Goal: Navigation & Orientation: Find specific page/section

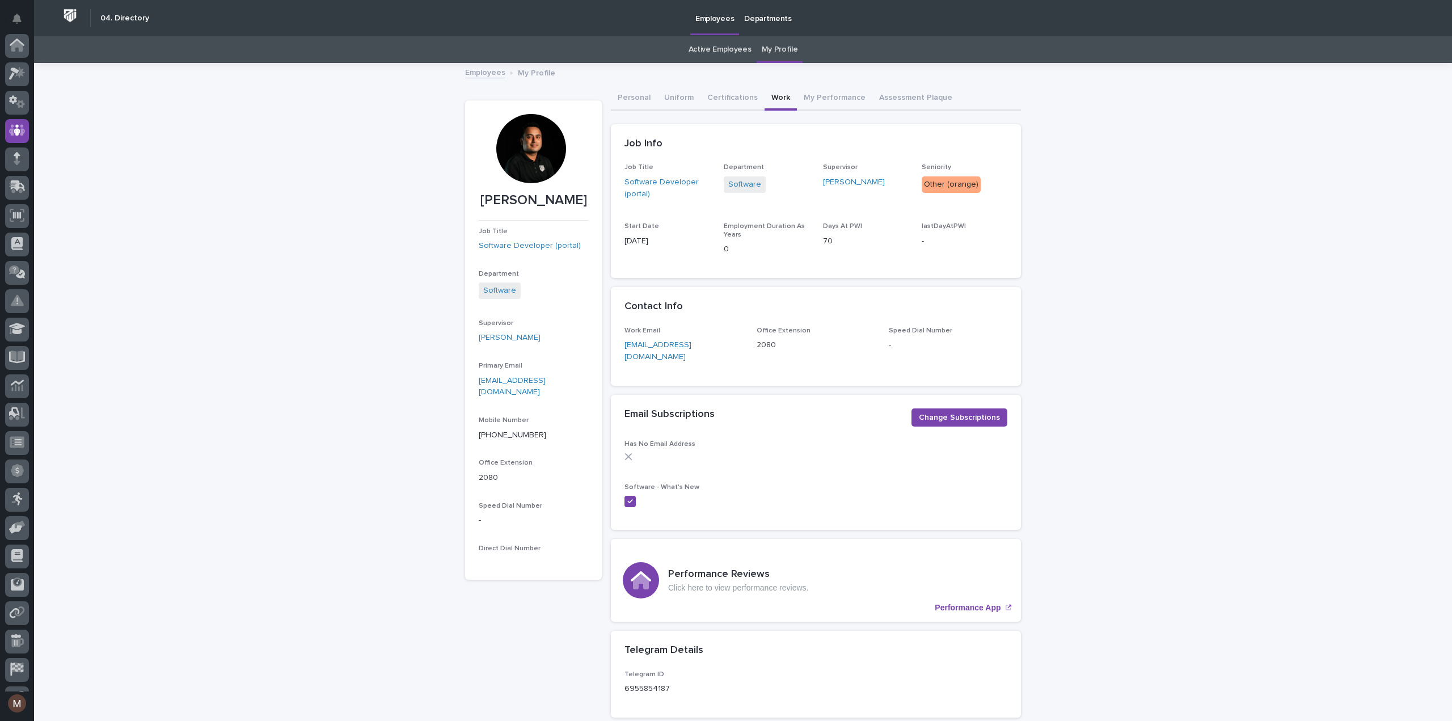
scroll to position [79, 0]
click at [24, 682] on div at bounding box center [17, 676] width 24 height 24
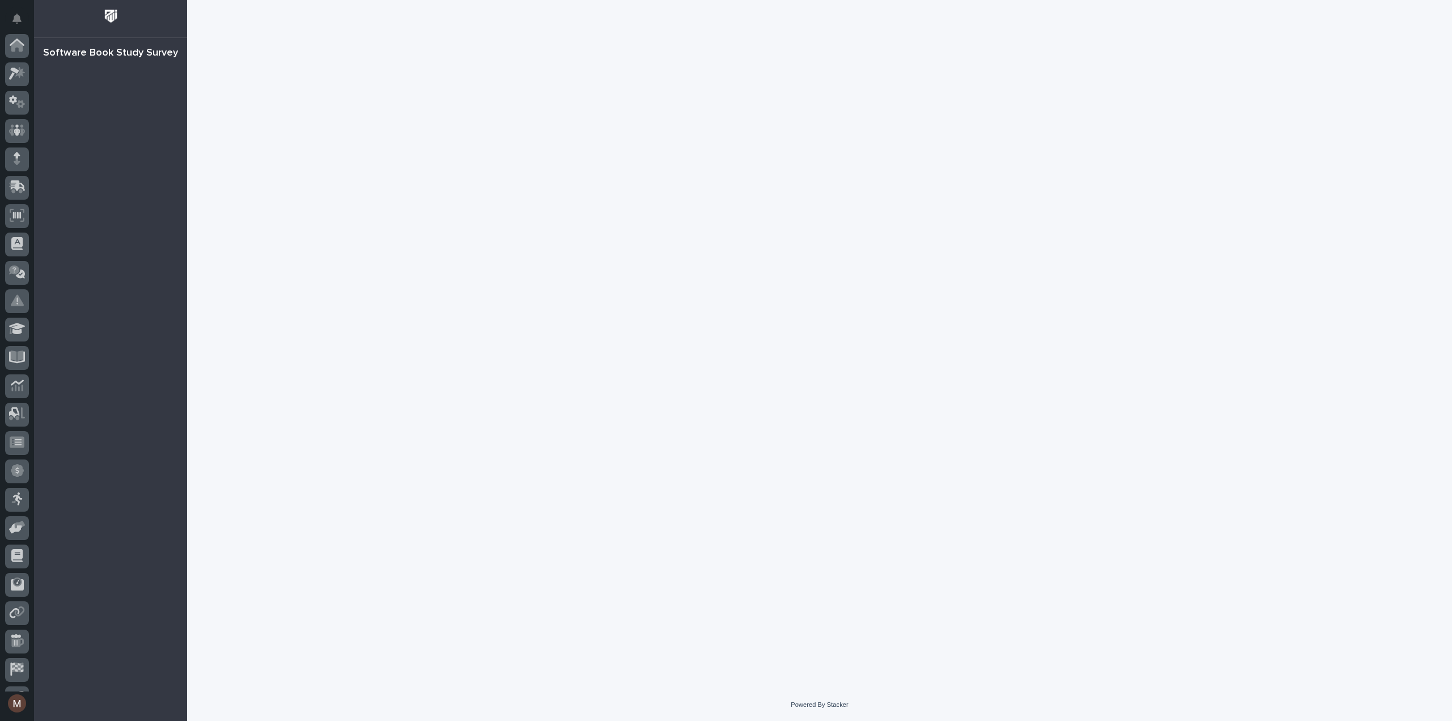
scroll to position [79, 0]
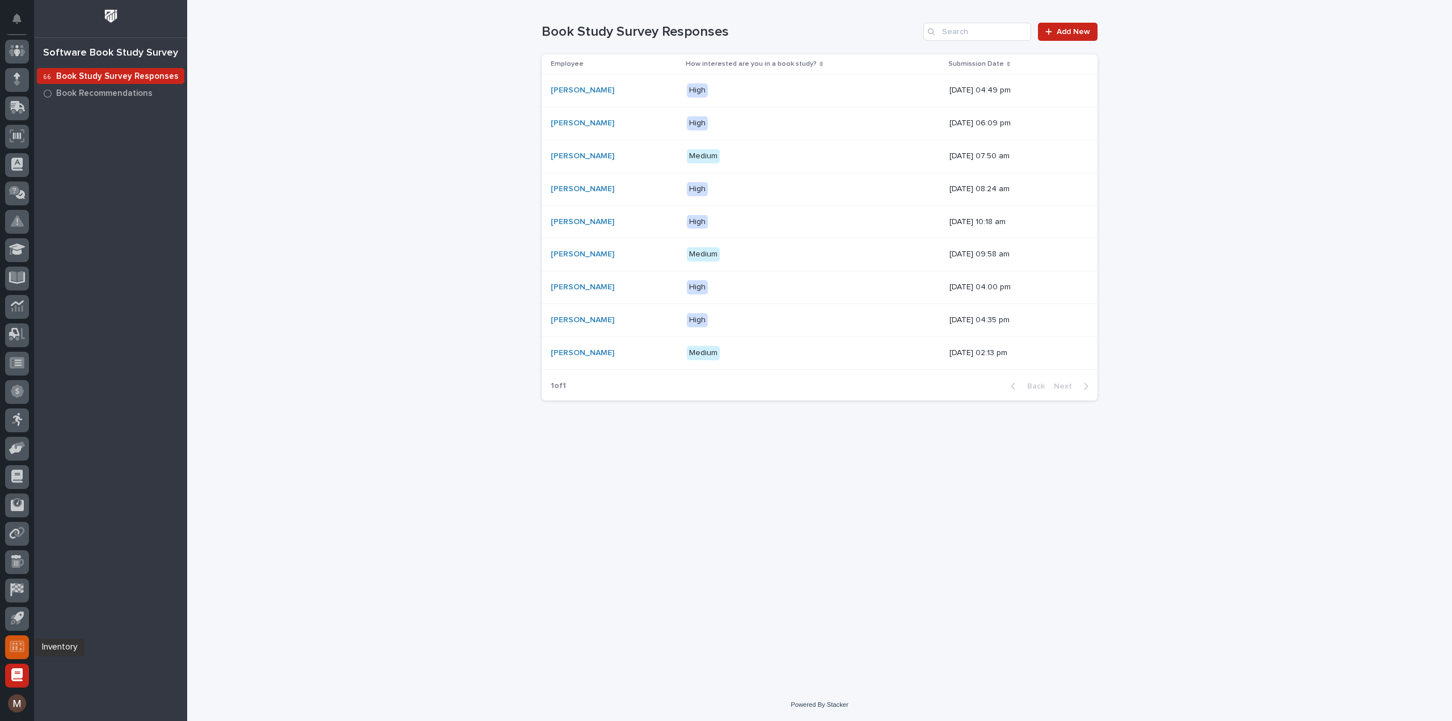
click at [17, 646] on icon at bounding box center [17, 646] width 10 height 7
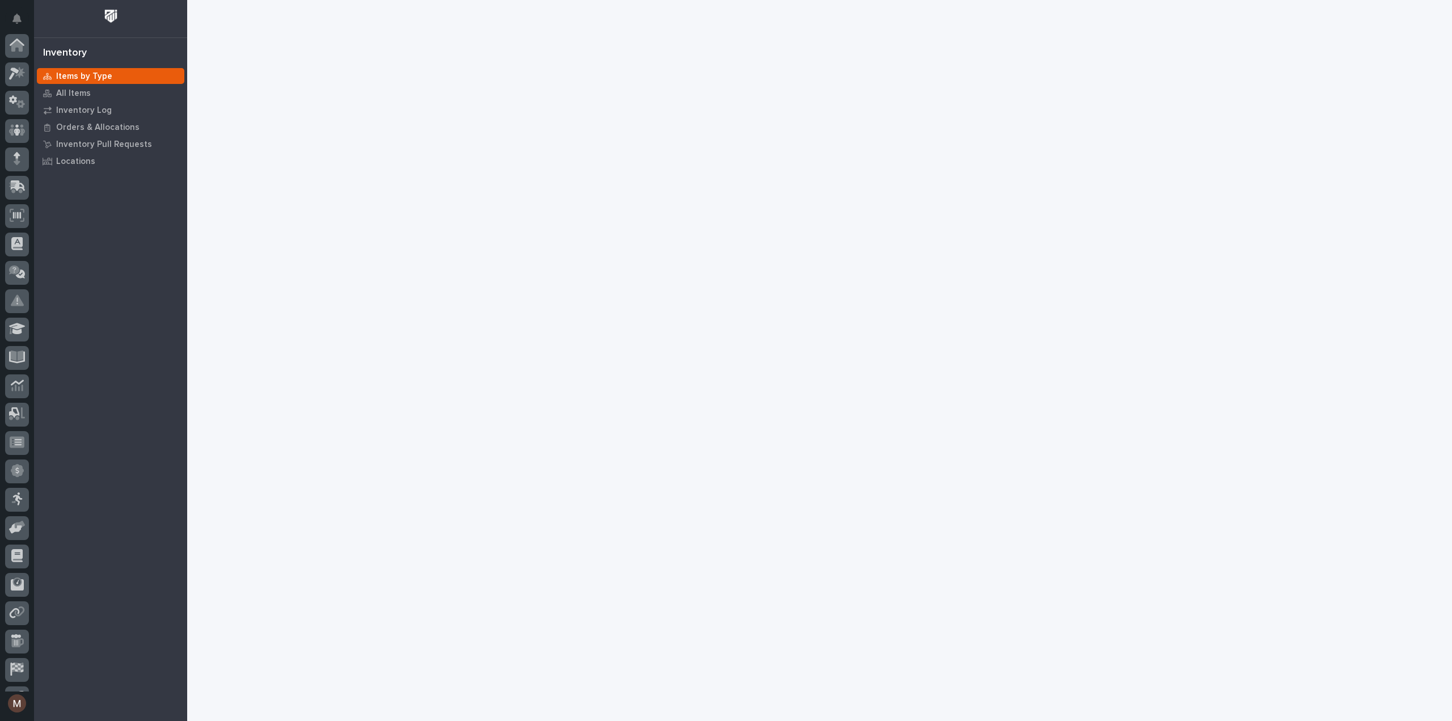
scroll to position [79, 0]
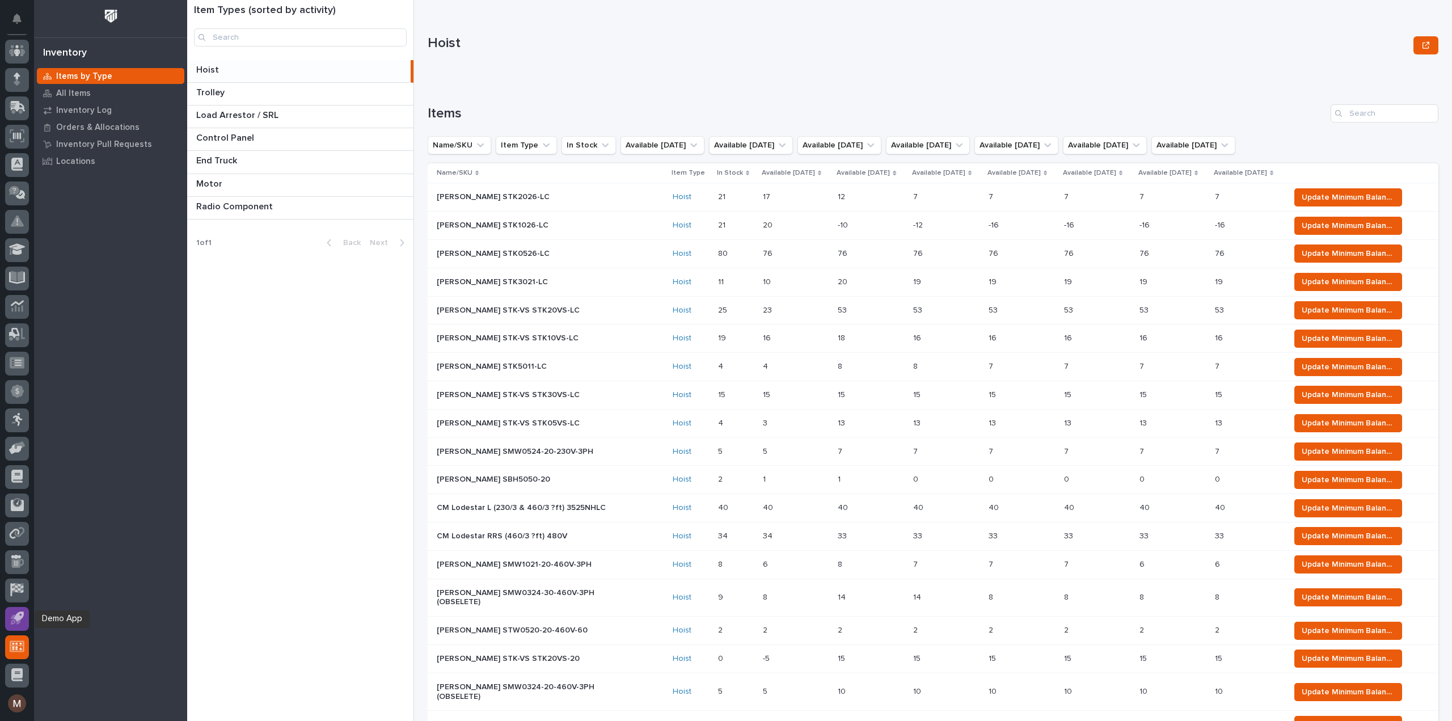
click at [17, 628] on div at bounding box center [17, 619] width 24 height 24
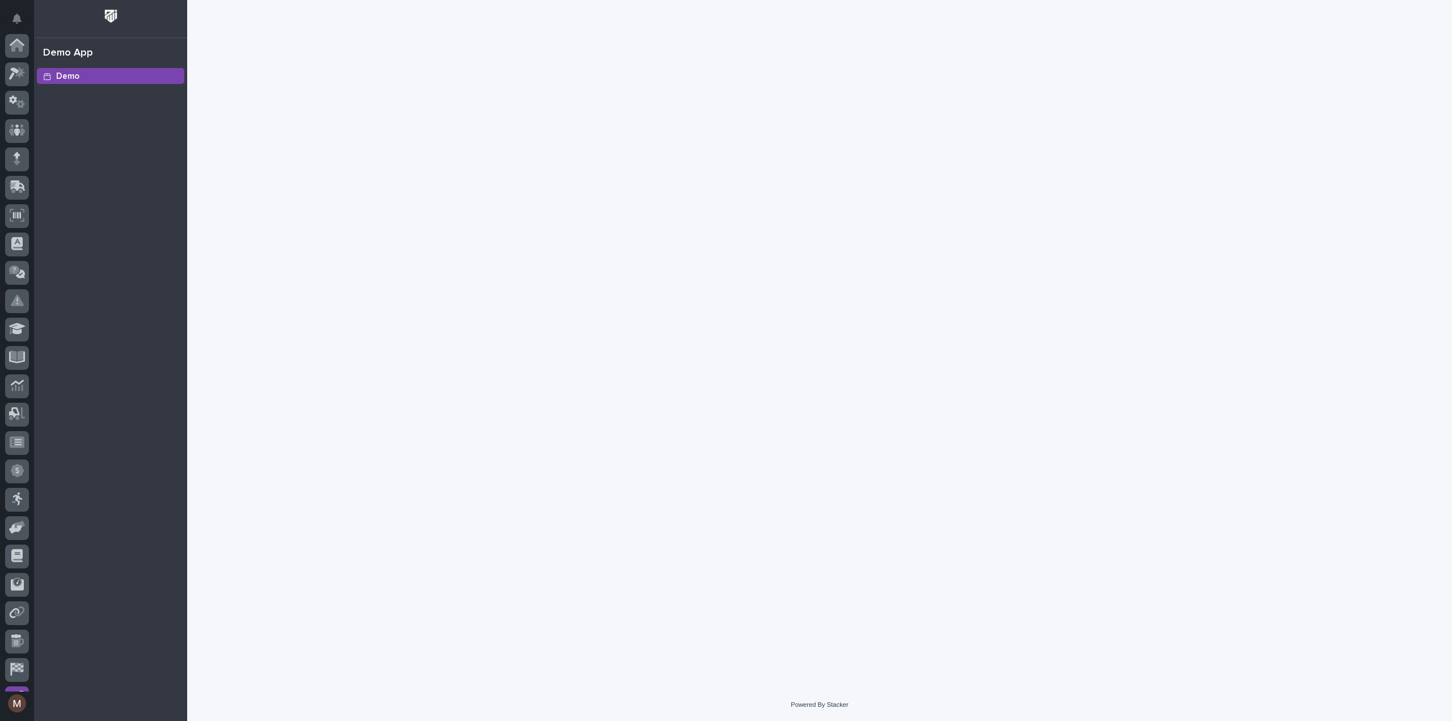
scroll to position [79, 0]
click at [22, 592] on icon at bounding box center [16, 589] width 13 height 13
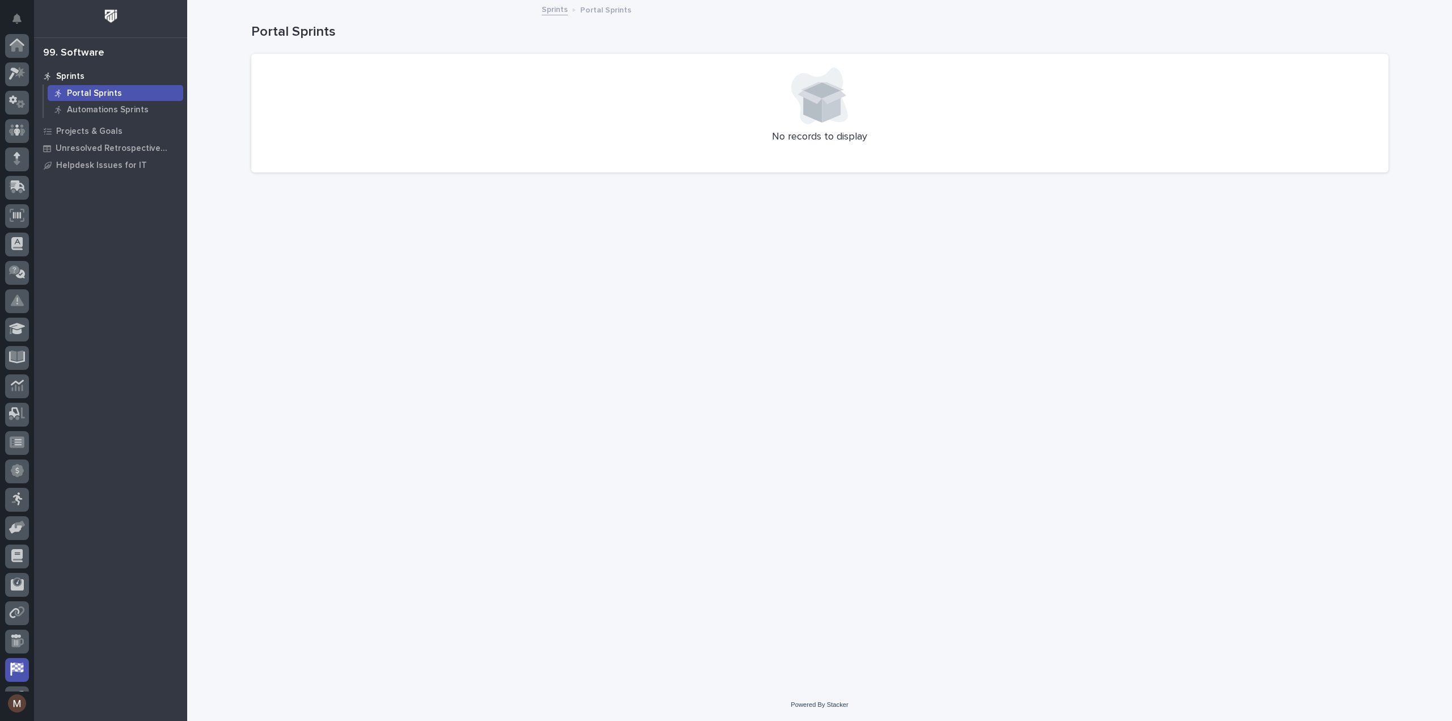
scroll to position [79, 0]
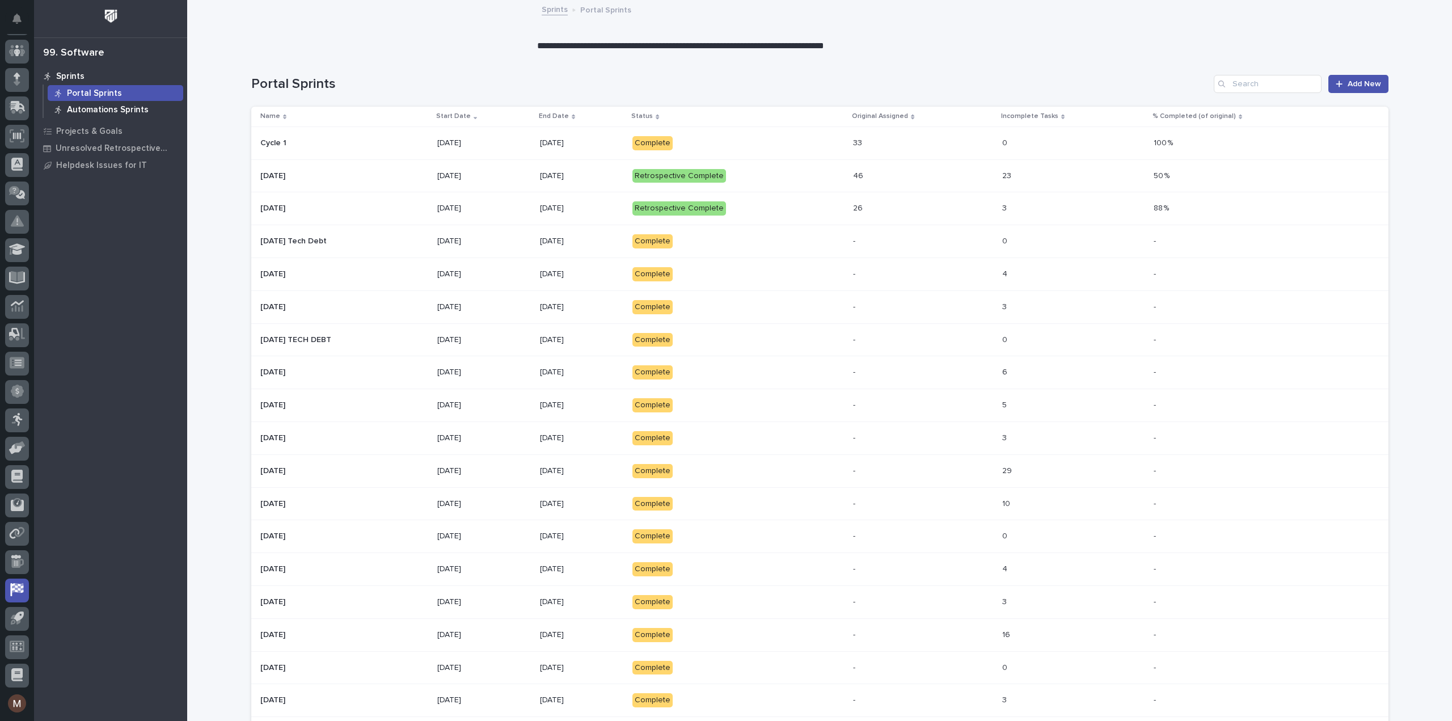
click at [141, 111] on p "Automations Sprints" at bounding box center [108, 110] width 82 height 10
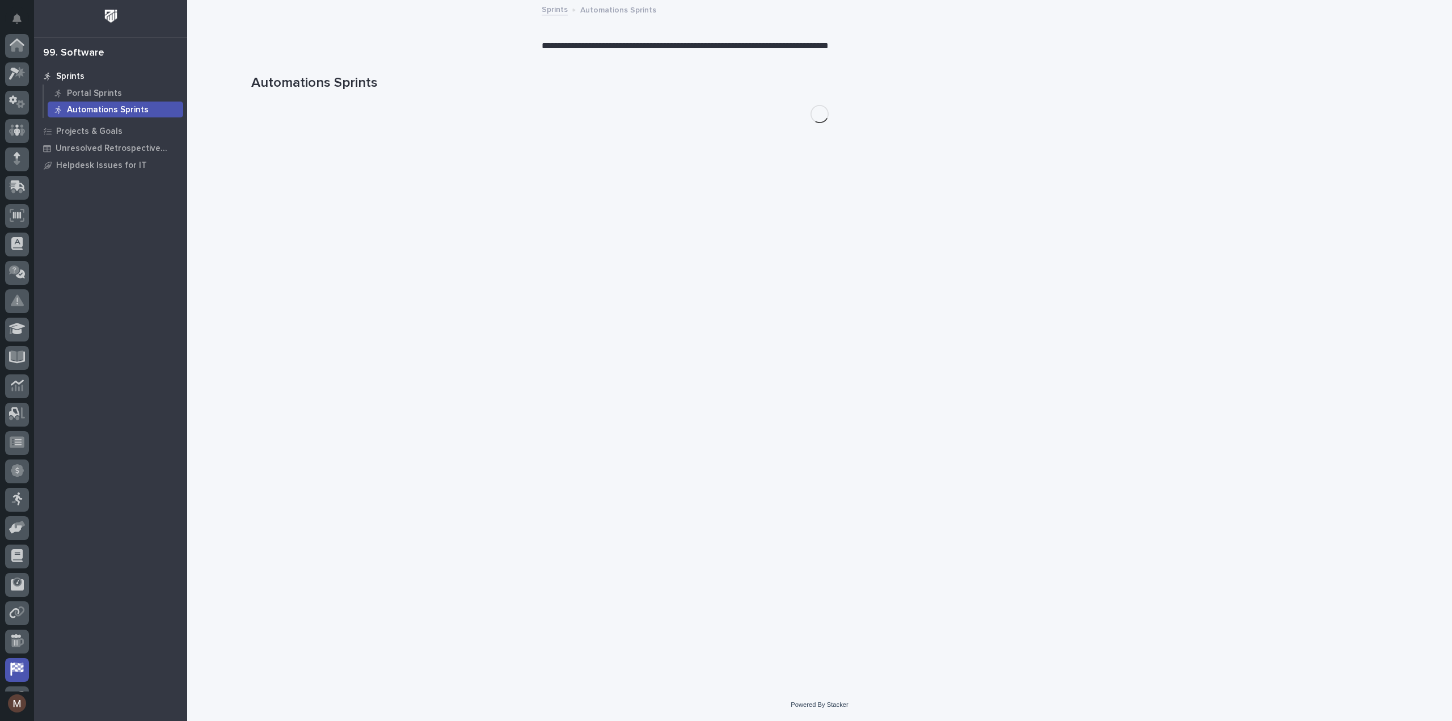
scroll to position [79, 0]
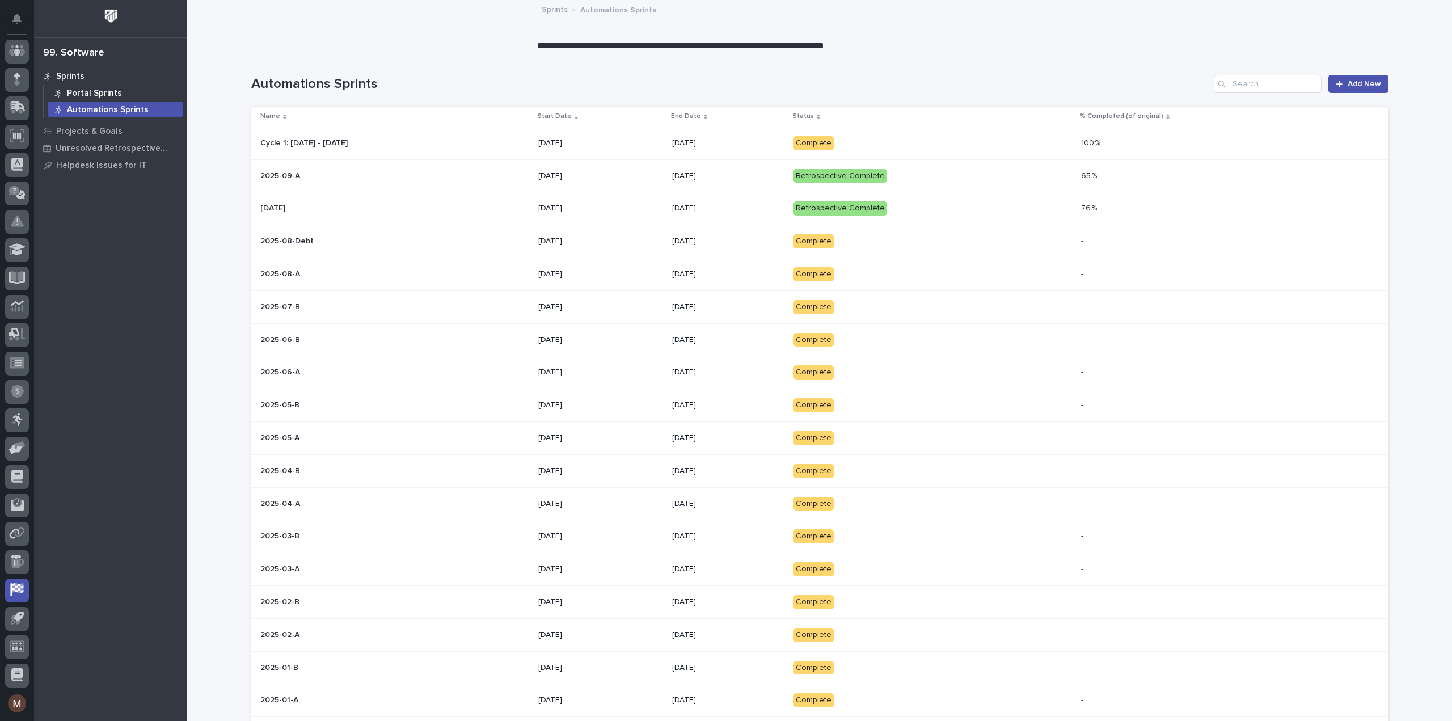
click at [136, 92] on div "Portal Sprints" at bounding box center [116, 93] width 136 height 16
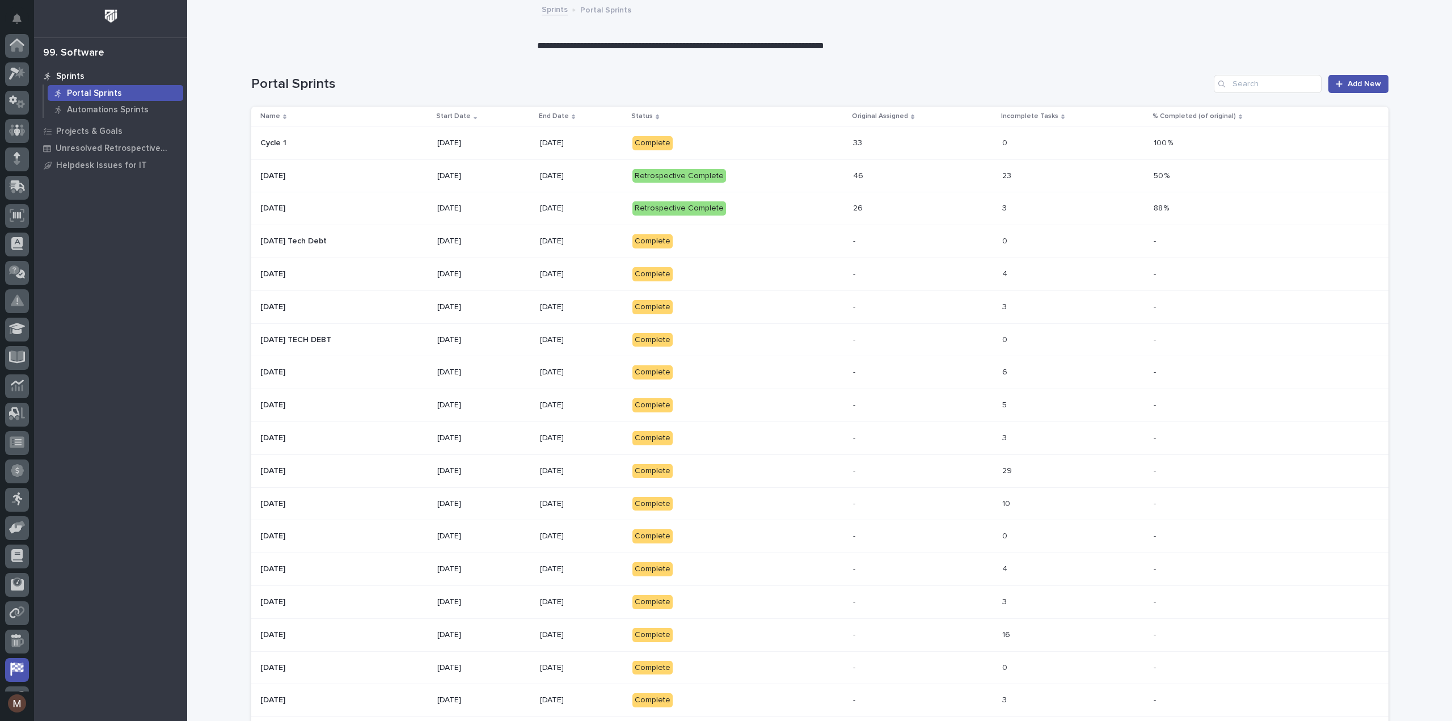
scroll to position [79, 0]
click at [1219, 145] on p at bounding box center [1203, 143] width 99 height 10
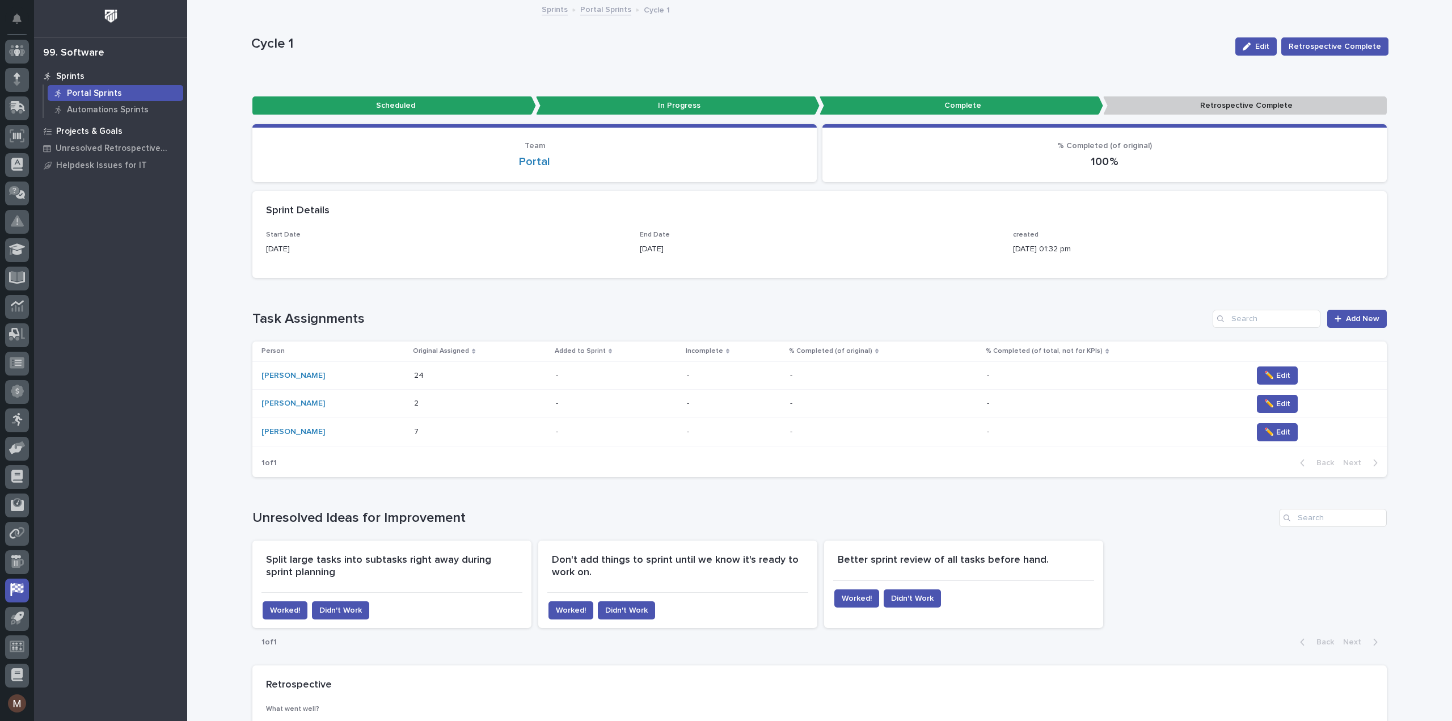
click at [112, 127] on p "Projects & Goals" at bounding box center [89, 131] width 66 height 10
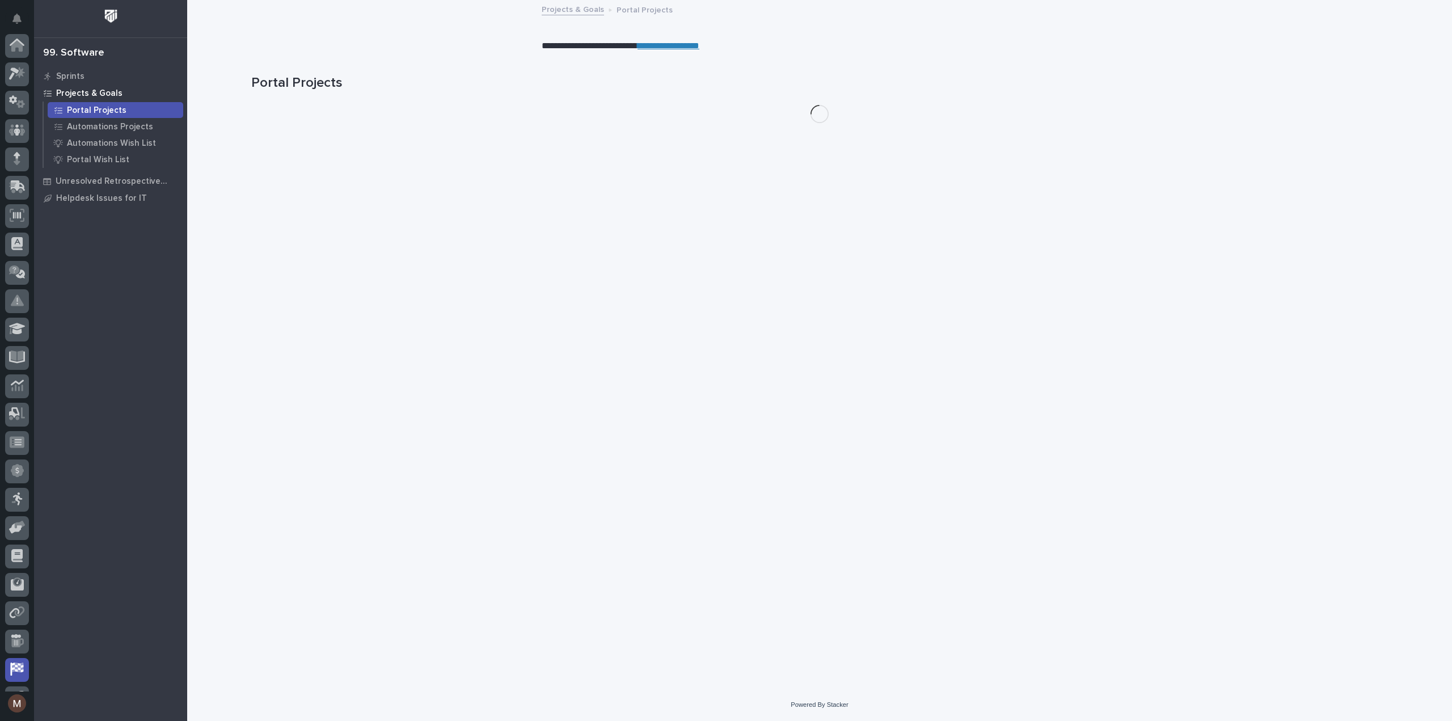
scroll to position [79, 0]
